Goal: Communication & Community: Answer question/provide support

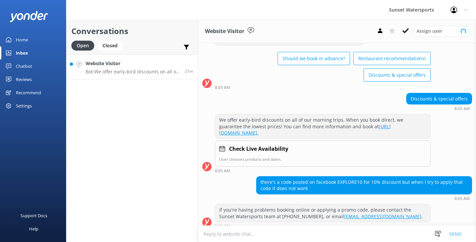
scroll to position [39, 0]
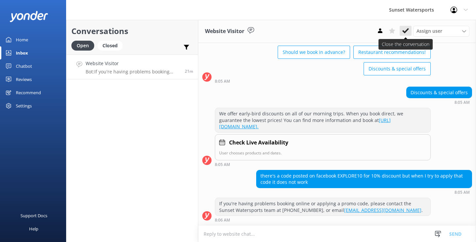
click at [406, 30] on use at bounding box center [406, 30] width 7 height 5
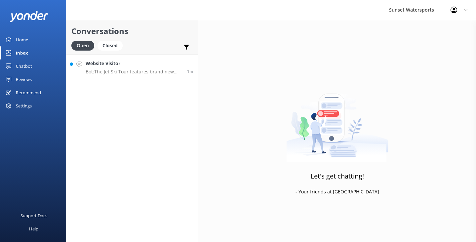
click at [147, 69] on p "Bot: The Jet Ski Tour features brand new 2024 Yamaha VX Deluxe jet skis, capabl…" at bounding box center [134, 72] width 97 height 6
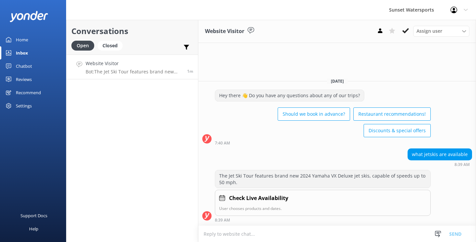
click at [218, 236] on textarea at bounding box center [338, 234] width 278 height 16
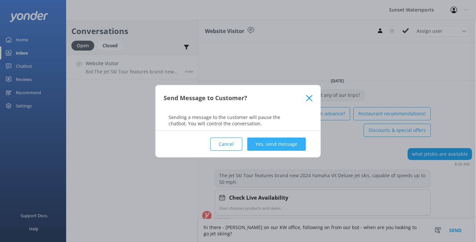
type textarea "hi there - [PERSON_NAME] on our KW office, following on from our bot - when are…"
click at [289, 144] on button "Yes, send message" at bounding box center [276, 144] width 59 height 13
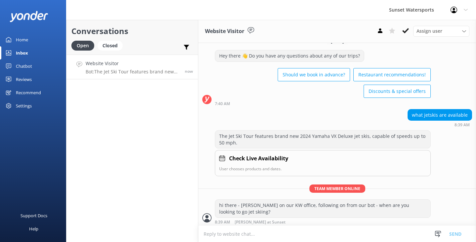
scroll to position [12, 0]
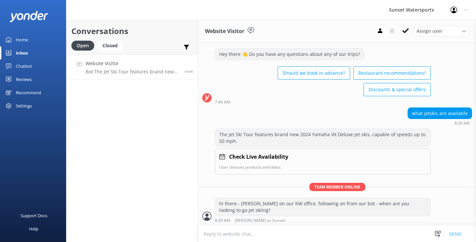
click at [217, 237] on textarea at bounding box center [338, 234] width 278 height 16
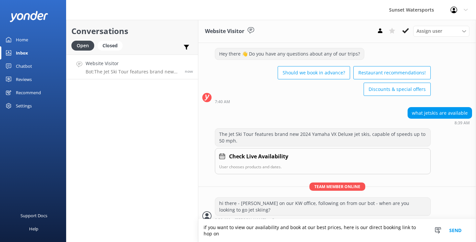
scroll to position [19, 0]
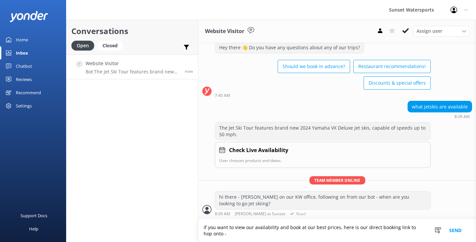
paste textarea "[URL][DOMAIN_NAME]"
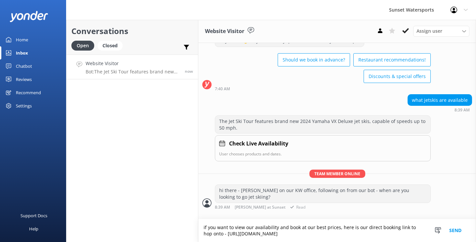
type textarea "if you want to view our availability and book at our best prices, here is our d…"
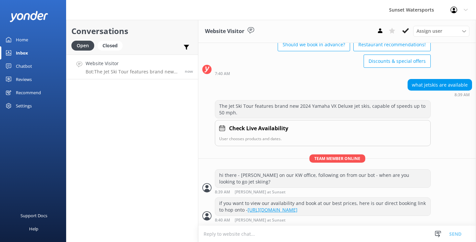
scroll to position [47, 0]
click at [220, 233] on textarea at bounding box center [338, 234] width 278 height 16
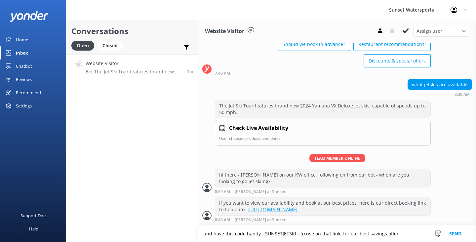
type textarea "and have this code handy - SUNSETJETSKI - to use on that link, for our best sav…"
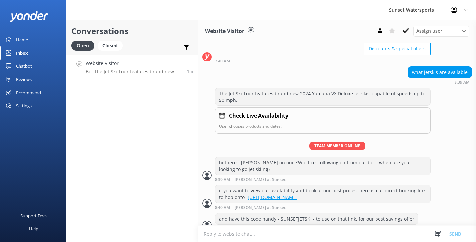
scroll to position [68, 0]
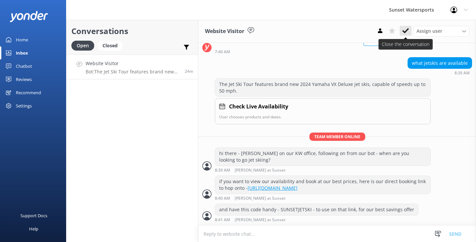
click at [407, 34] on button at bounding box center [406, 31] width 12 height 10
